Goal: Transaction & Acquisition: Purchase product/service

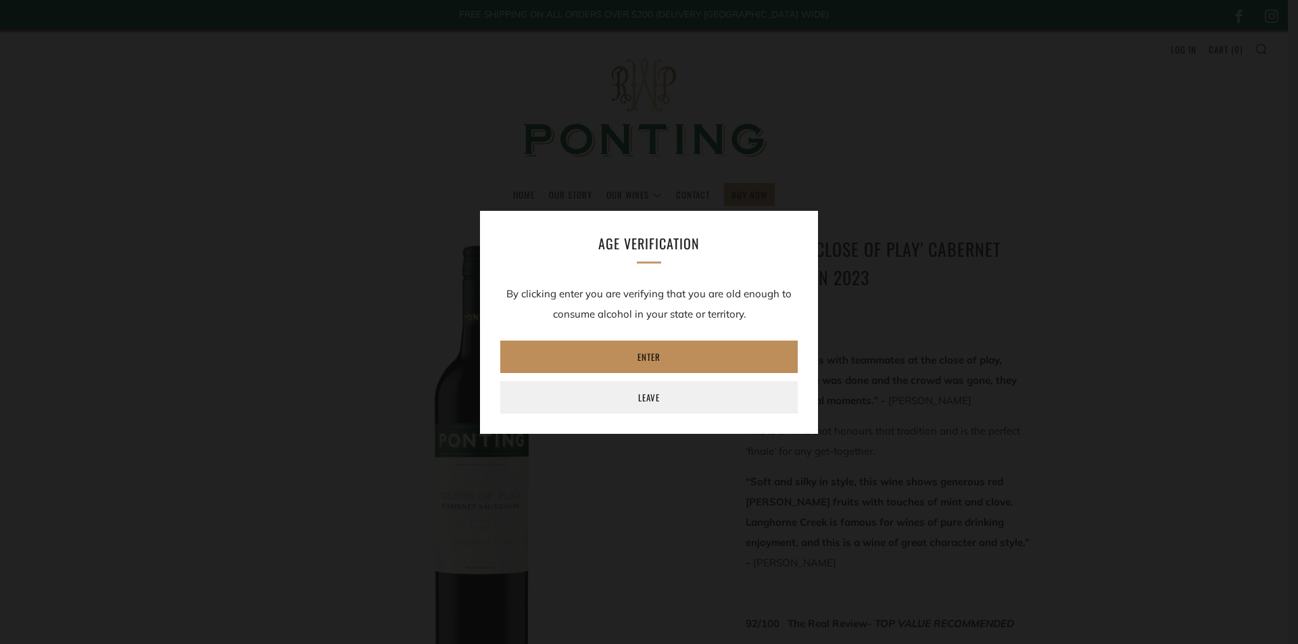
click at [663, 363] on link "Enter" at bounding box center [648, 357] width 297 height 32
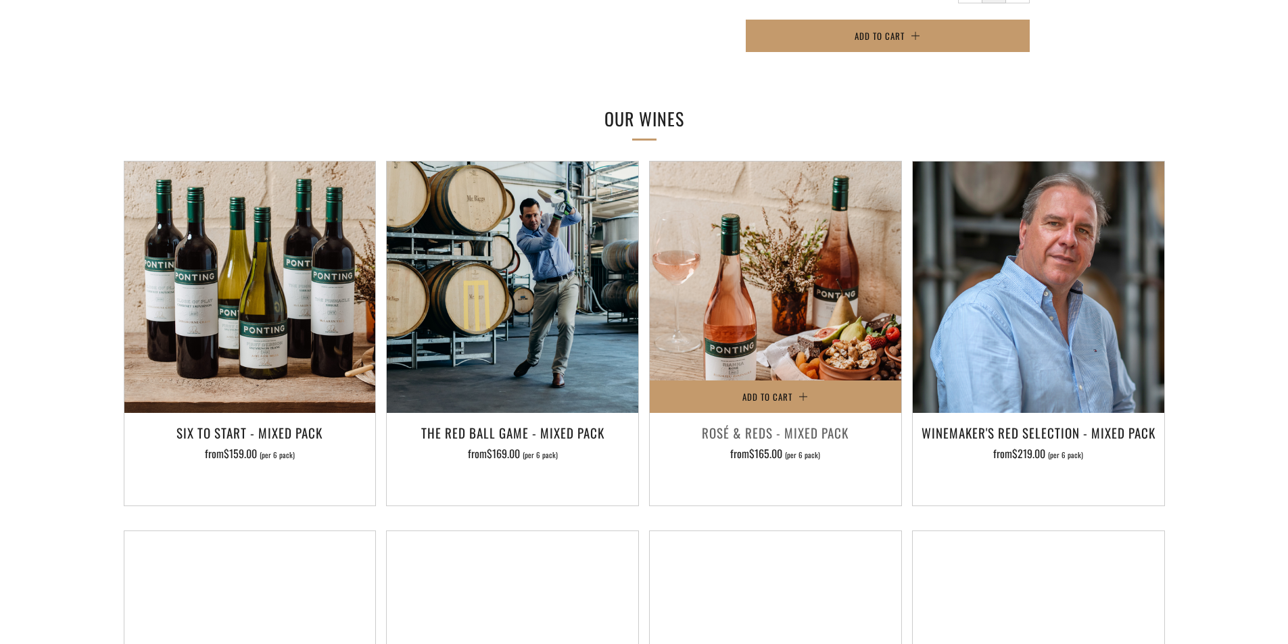
scroll to position [947, 0]
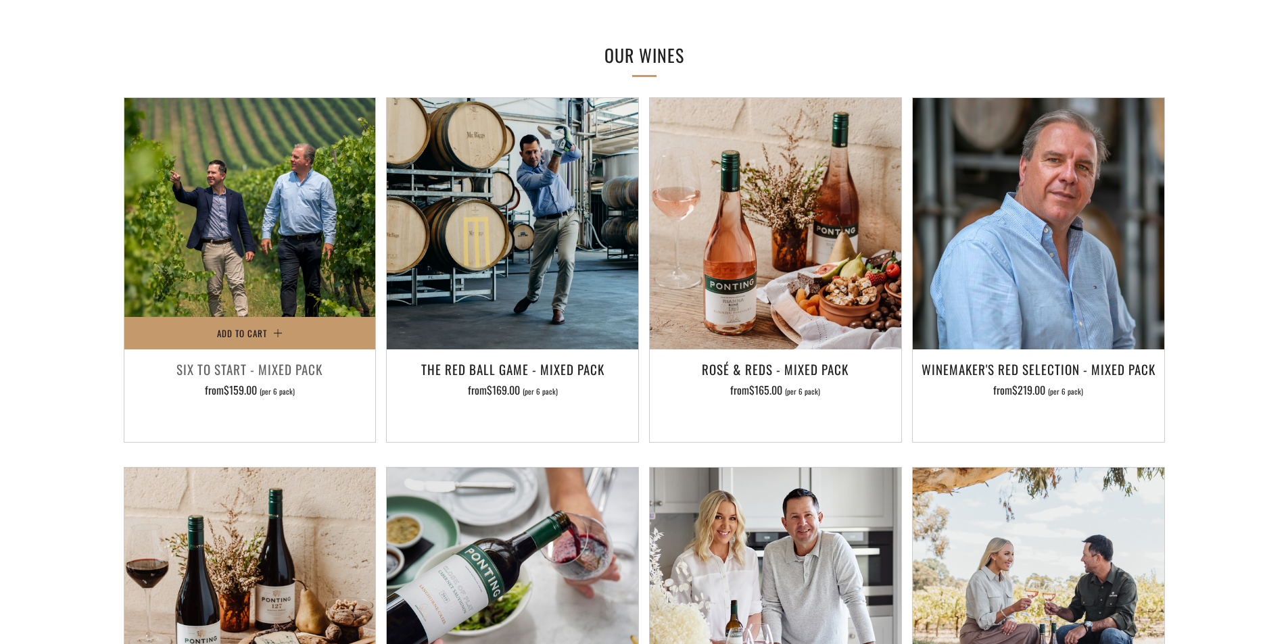
click at [279, 226] on img at bounding box center [250, 224] width 252 height 252
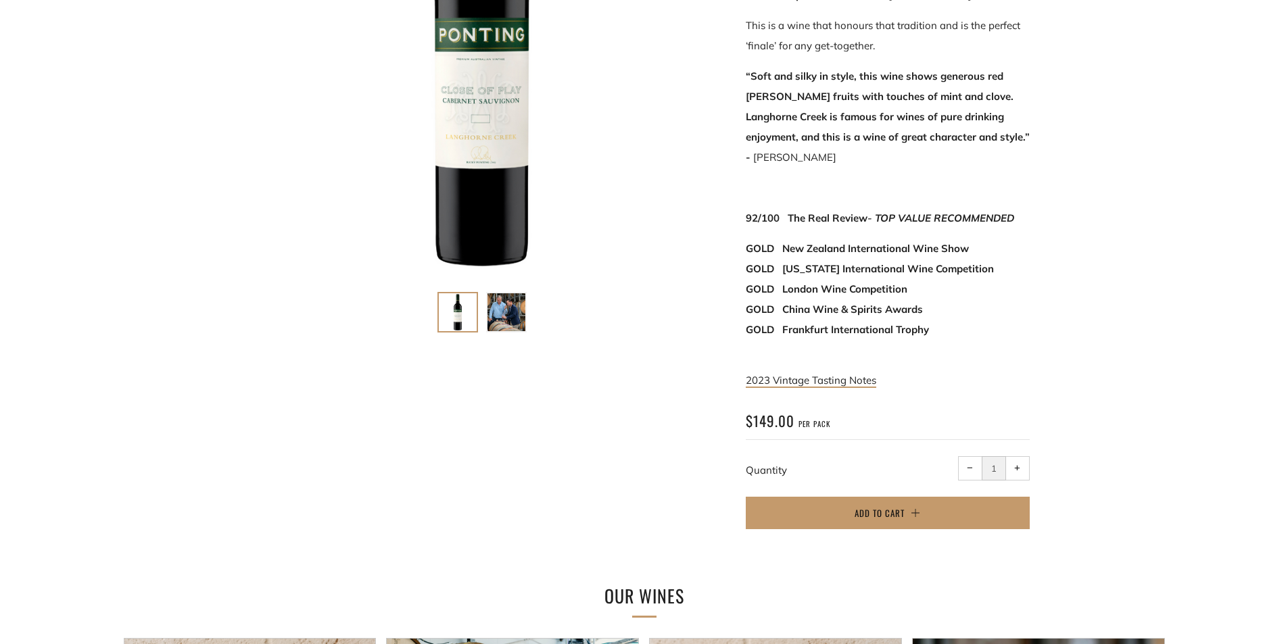
scroll to position [879, 0]
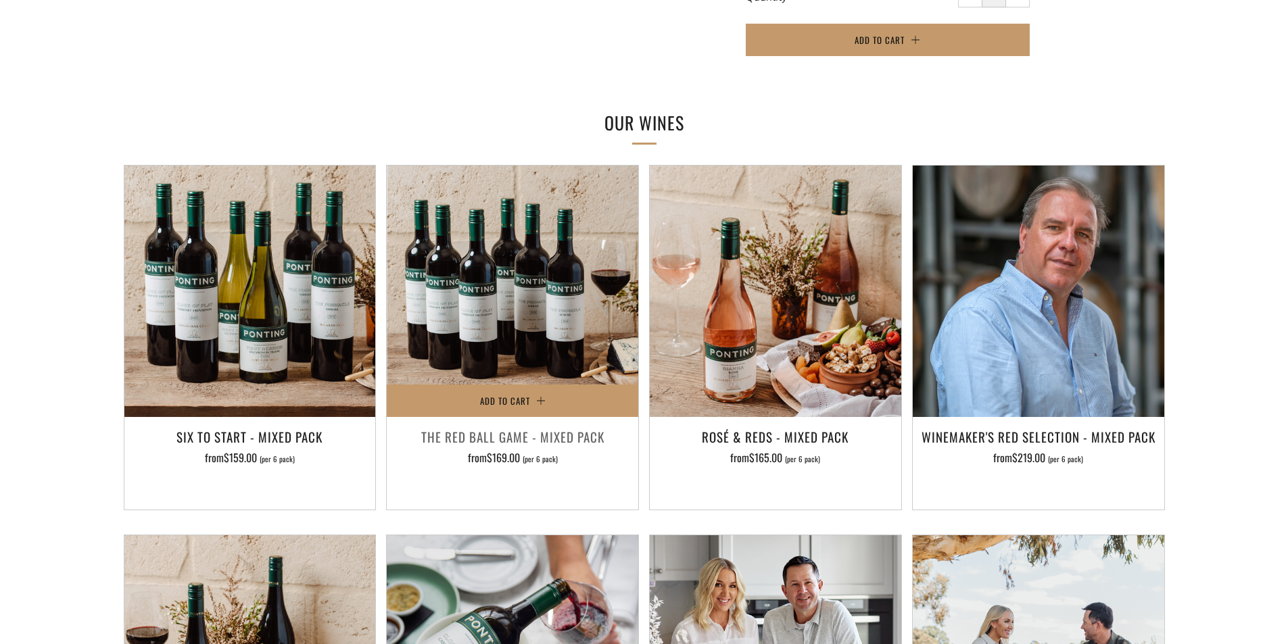
click at [588, 254] on img at bounding box center [513, 292] width 252 height 252
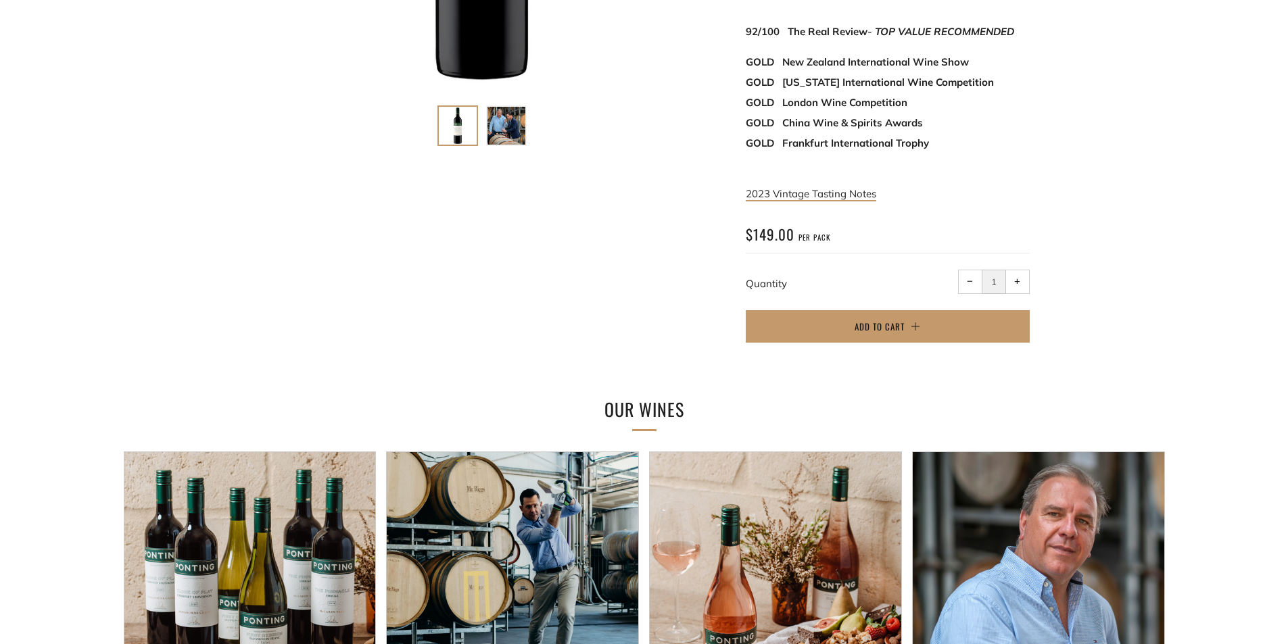
scroll to position [338, 0]
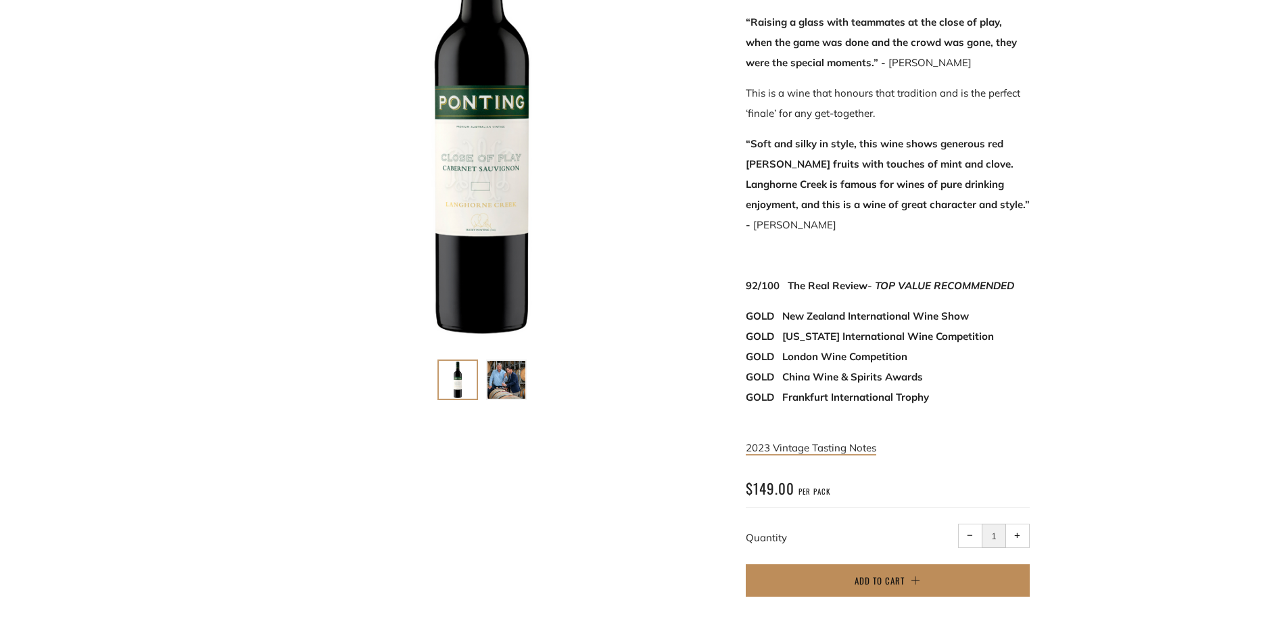
click at [866, 574] on span "Add to Cart" at bounding box center [880, 581] width 50 height 14
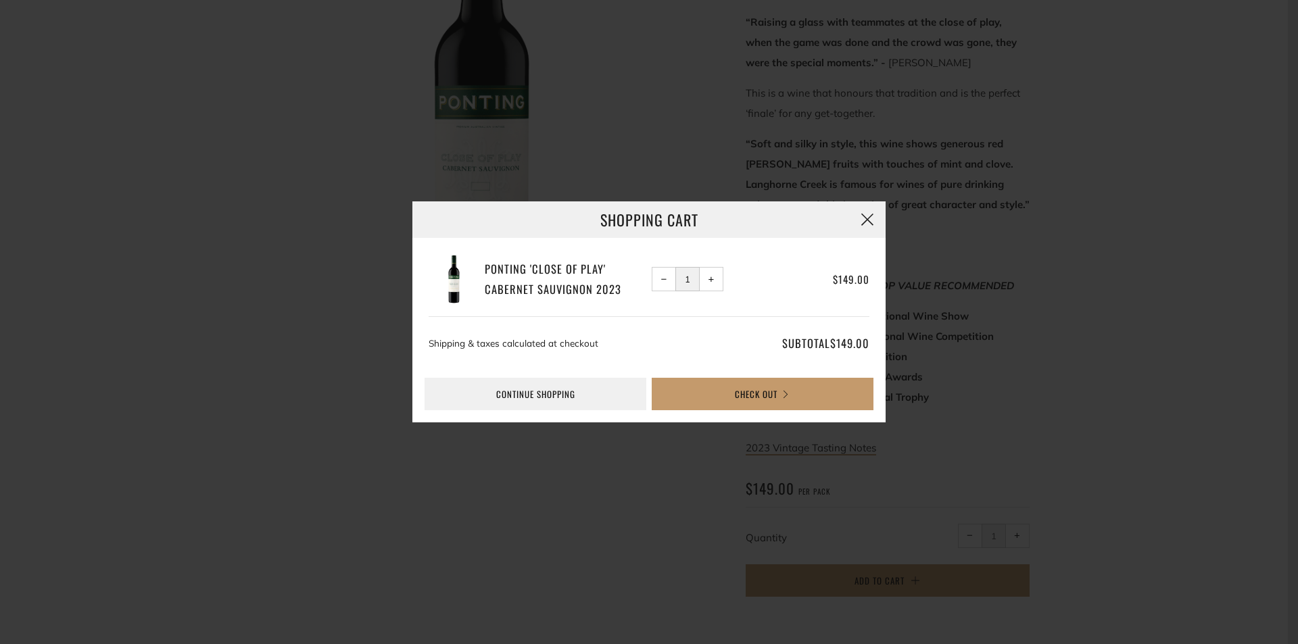
click at [851, 222] on button "button" at bounding box center [867, 219] width 37 height 37
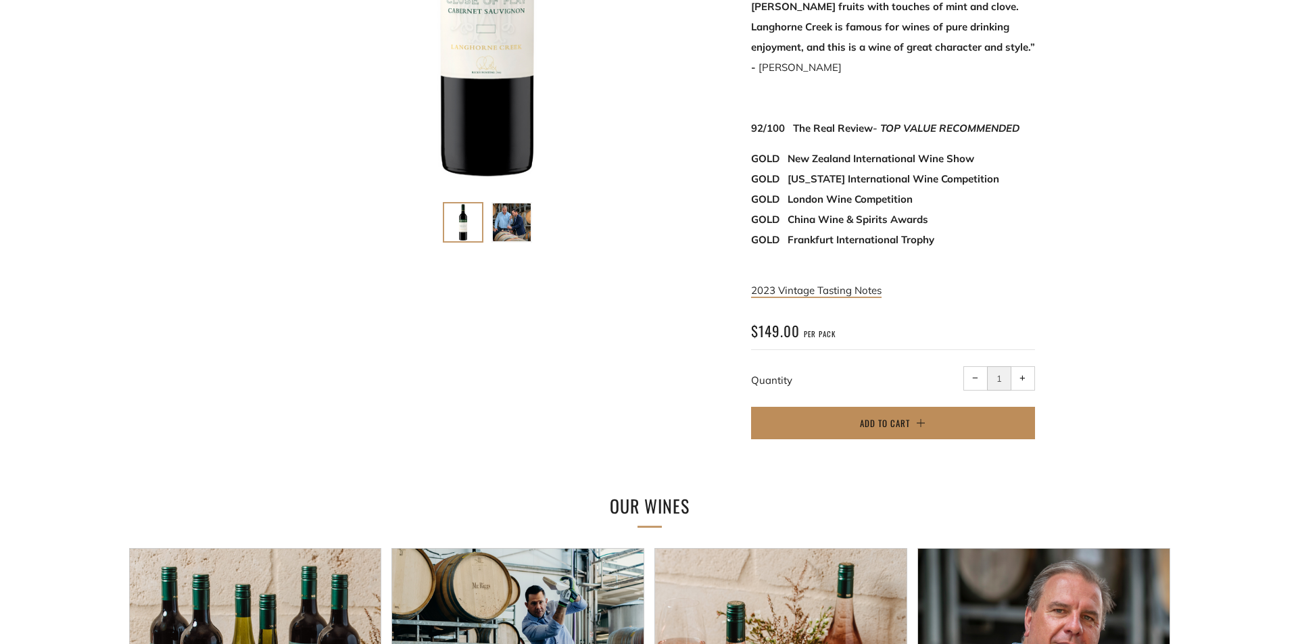
scroll to position [541, 0]
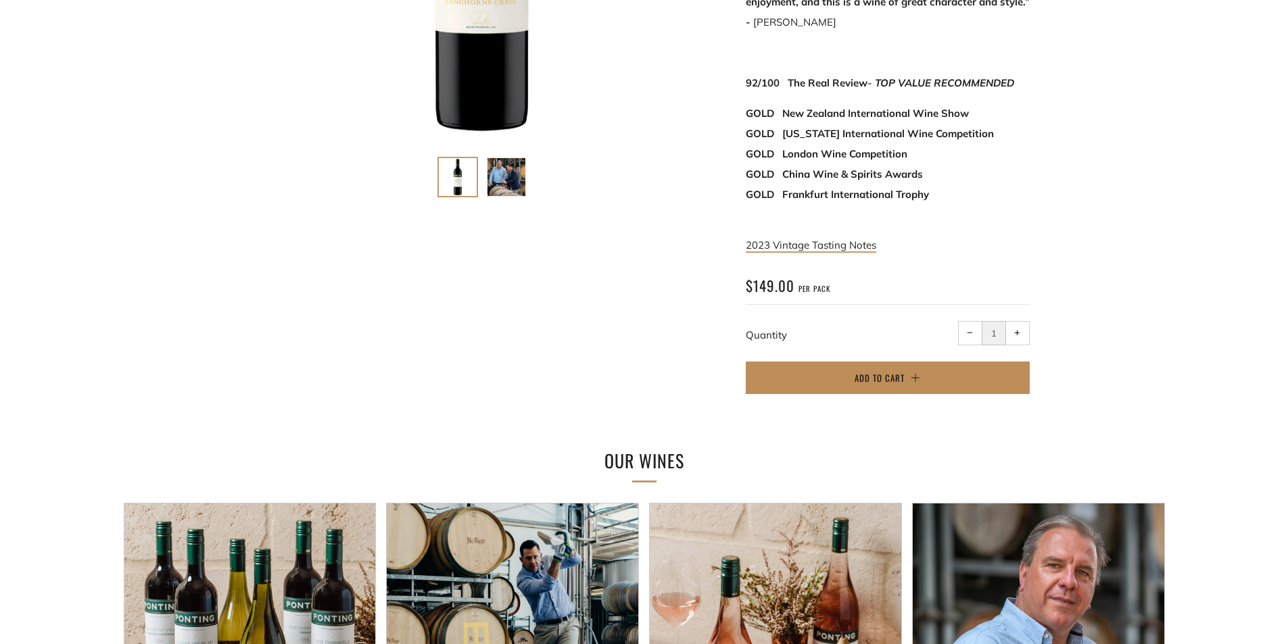
click at [888, 371] on span "Add to Cart" at bounding box center [880, 378] width 50 height 14
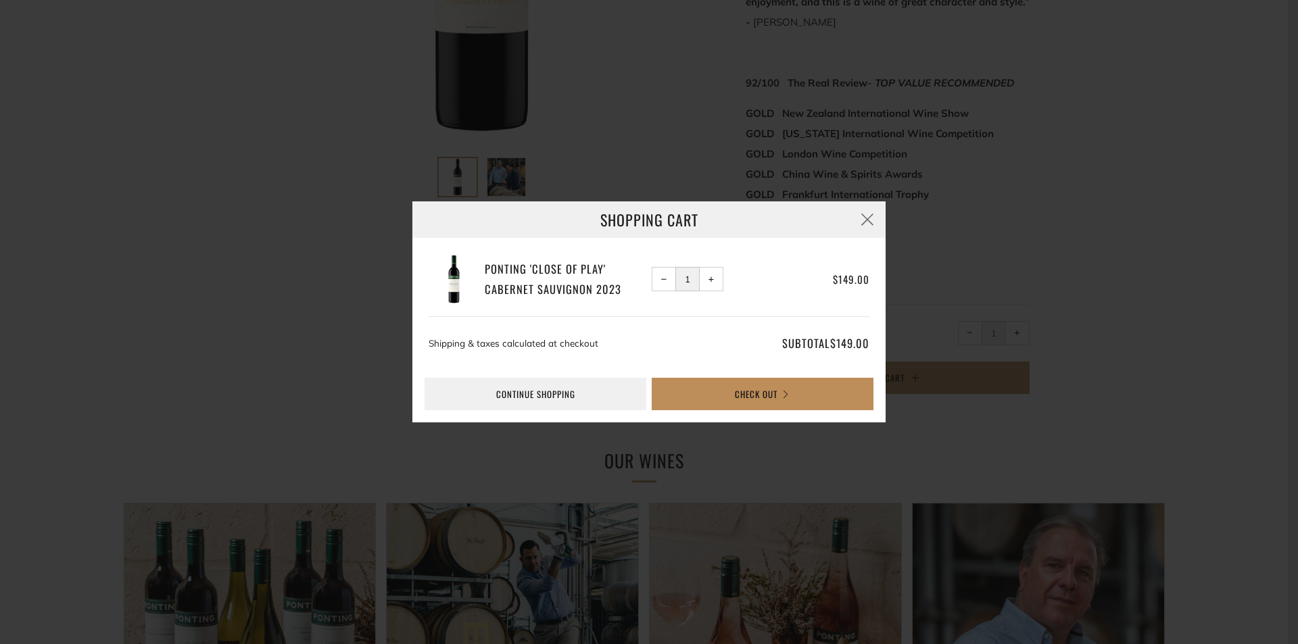
click at [767, 402] on button "Check Out" at bounding box center [763, 394] width 222 height 32
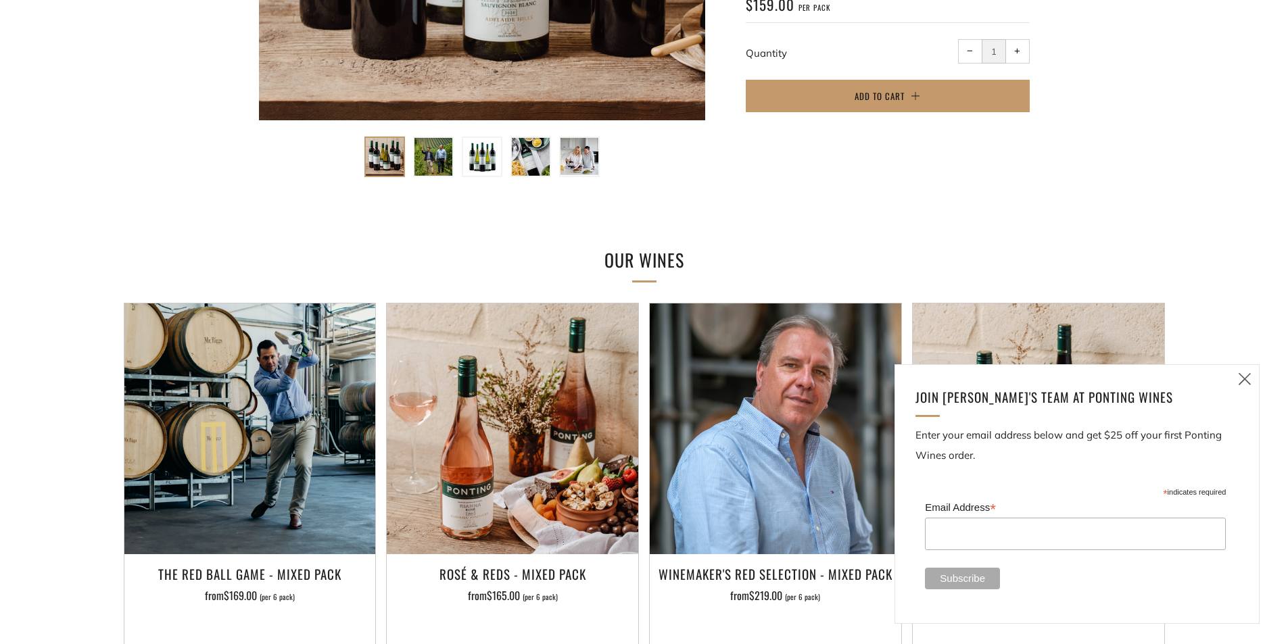
scroll to position [608, 0]
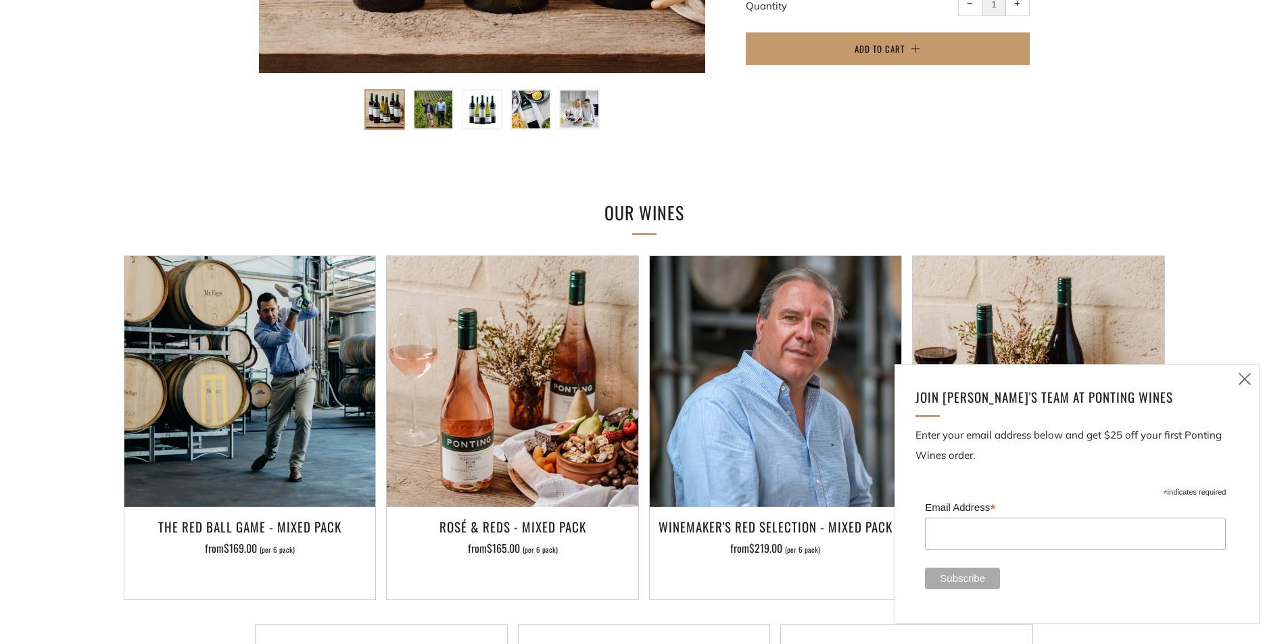
click at [1249, 385] on icon at bounding box center [1245, 379] width 16 height 17
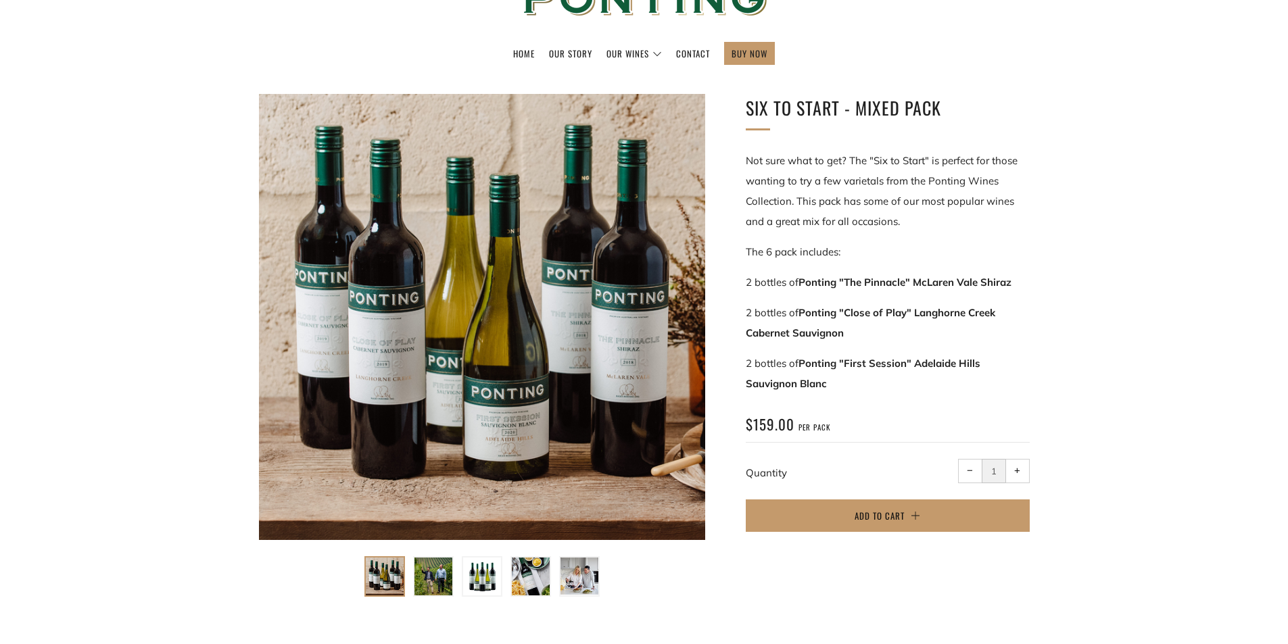
scroll to position [0, 0]
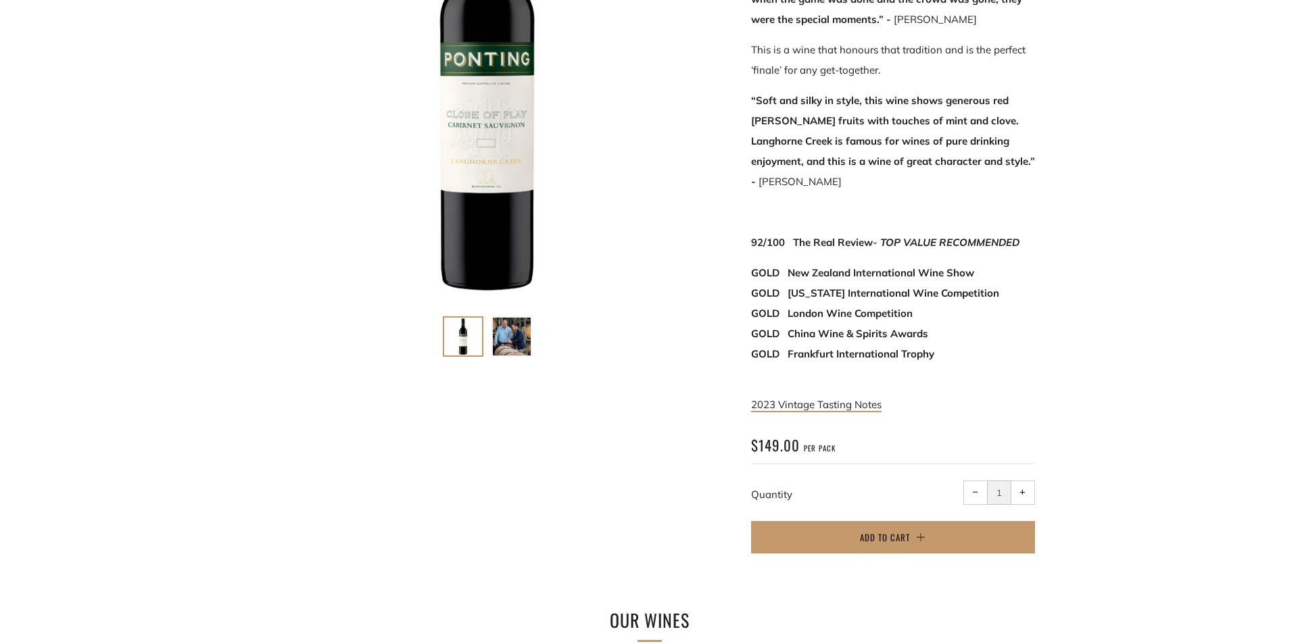
scroll to position [406, 0]
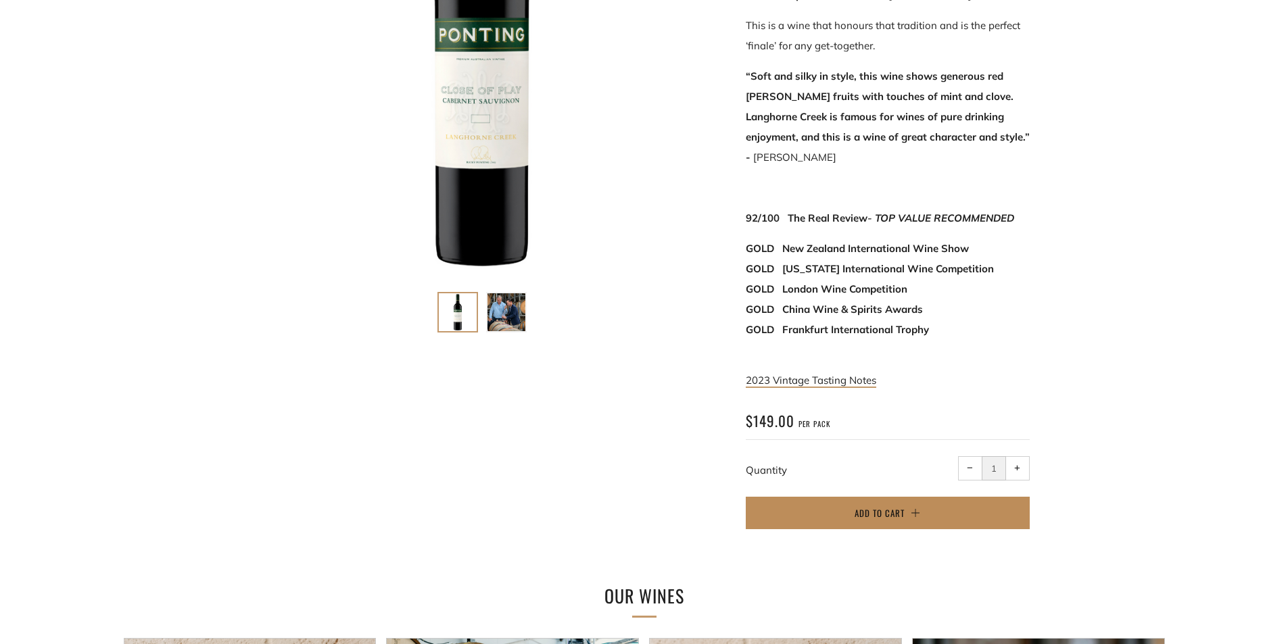
click at [884, 506] on span "Add to Cart" at bounding box center [880, 513] width 50 height 14
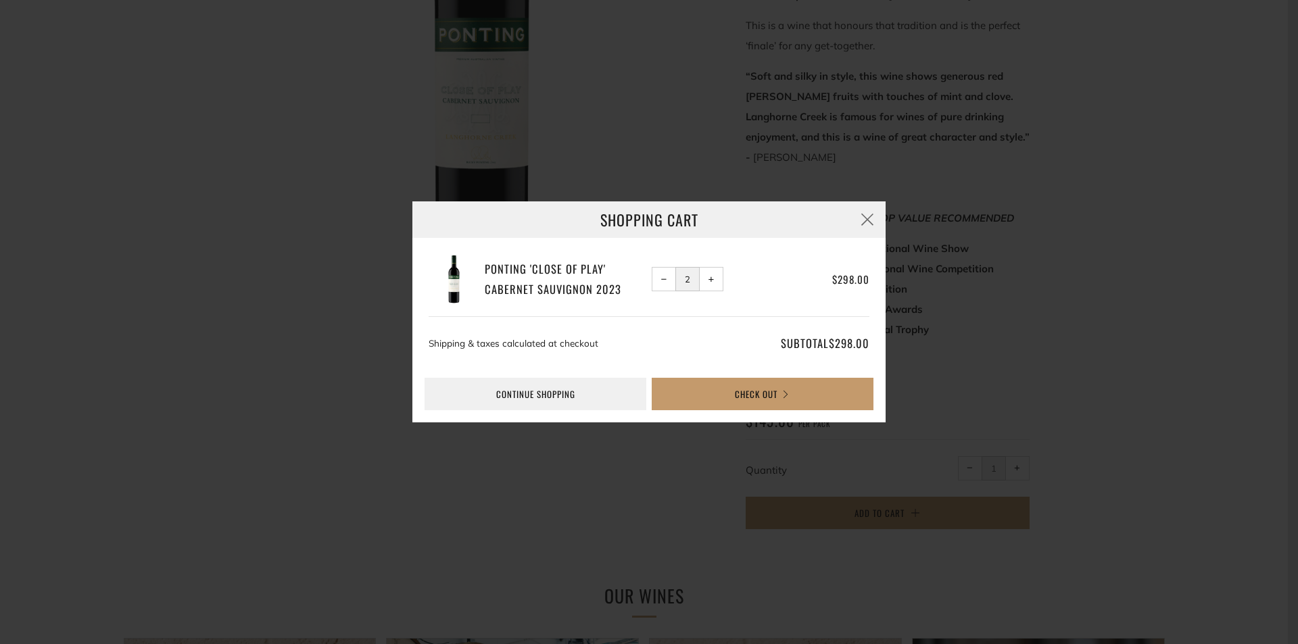
click at [666, 281] on span "−" at bounding box center [664, 280] width 6 height 6
click at [662, 280] on span "−" at bounding box center [664, 280] width 6 height 6
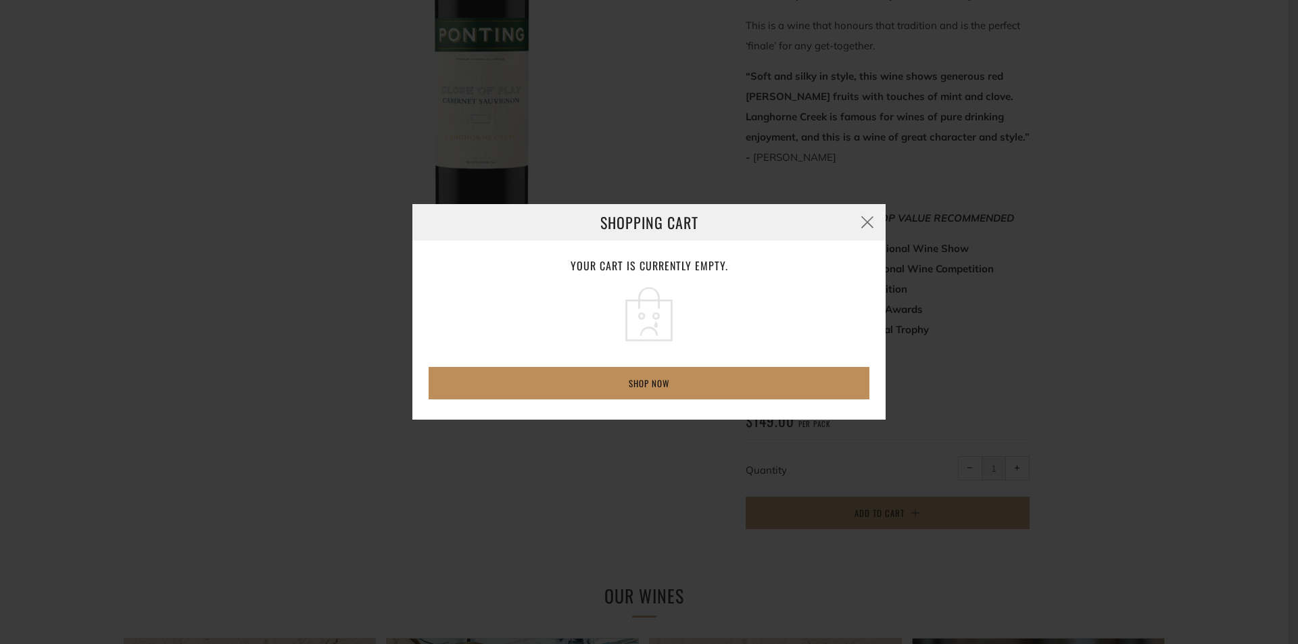
click at [694, 383] on link "Shop now" at bounding box center [649, 383] width 441 height 32
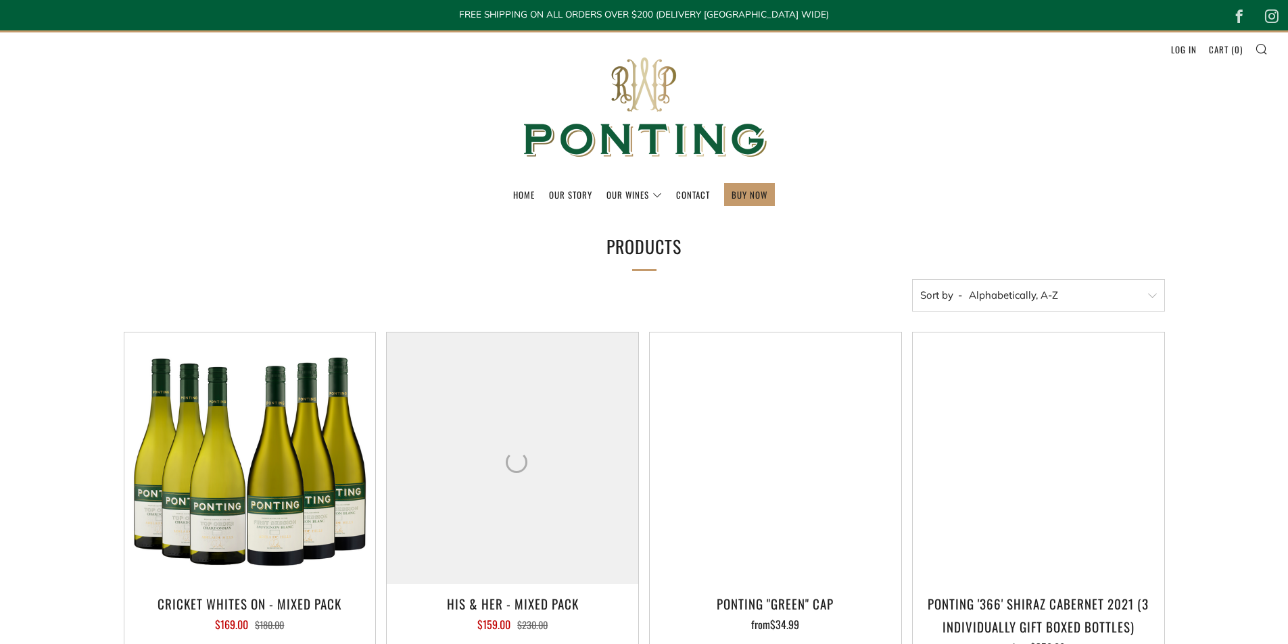
select select "title-ascending"
